Goal: Browse casually

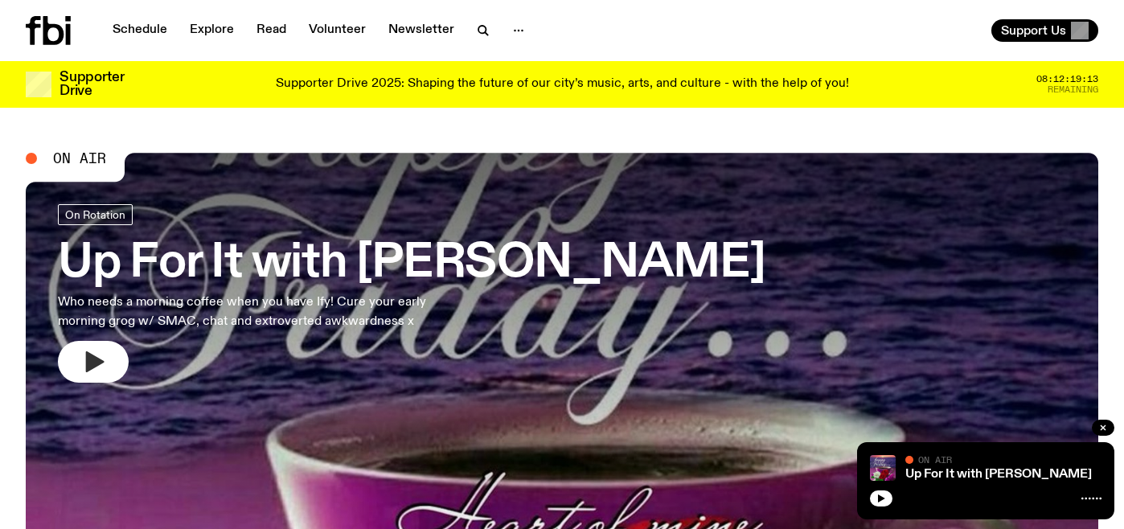
click at [103, 373] on icon "button" at bounding box center [93, 362] width 26 height 26
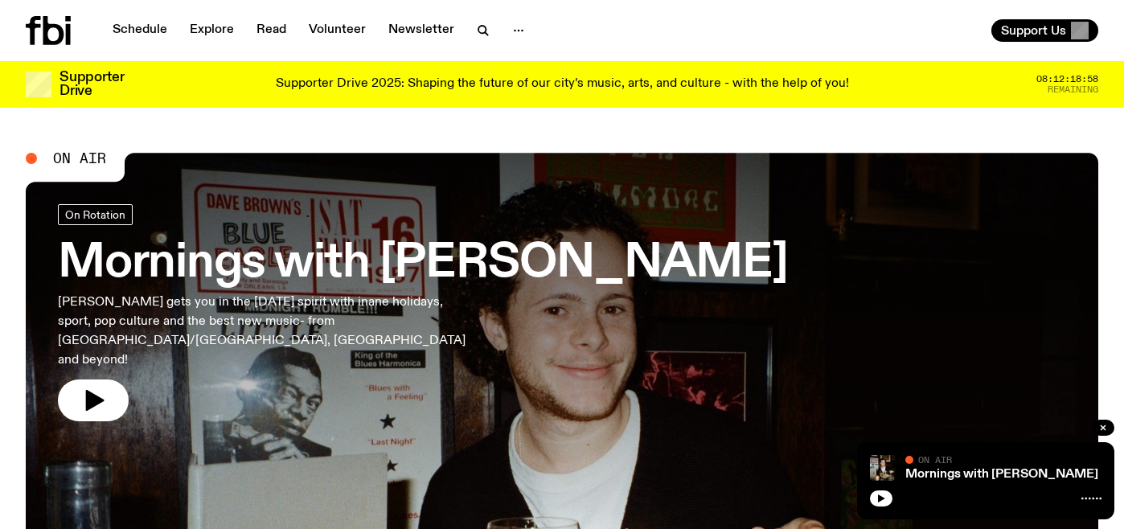
click at [101, 387] on icon "button" at bounding box center [93, 400] width 26 height 26
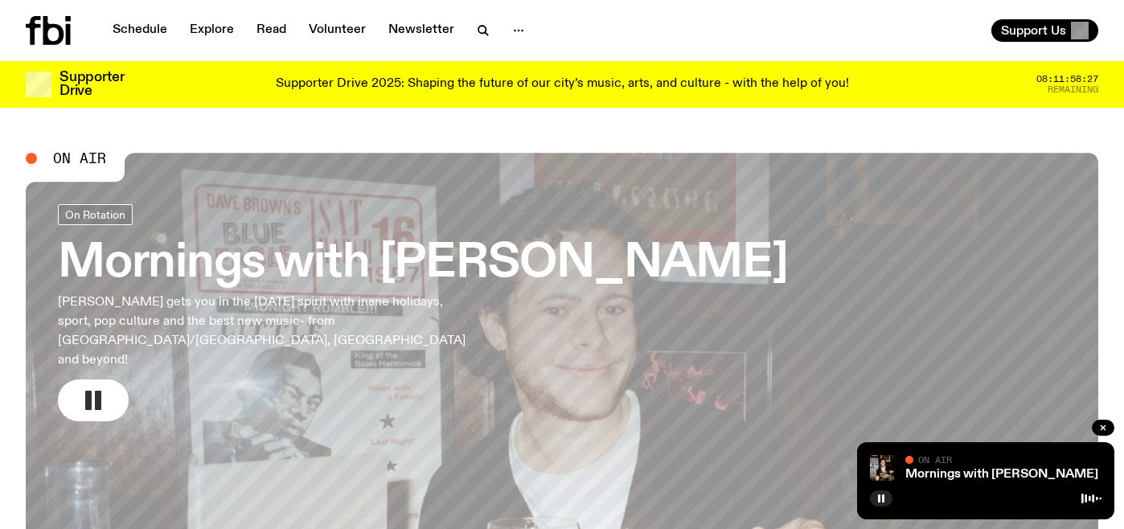
click at [87, 391] on rect "button" at bounding box center [88, 400] width 6 height 19
